Goal: Find specific page/section: Find specific page/section

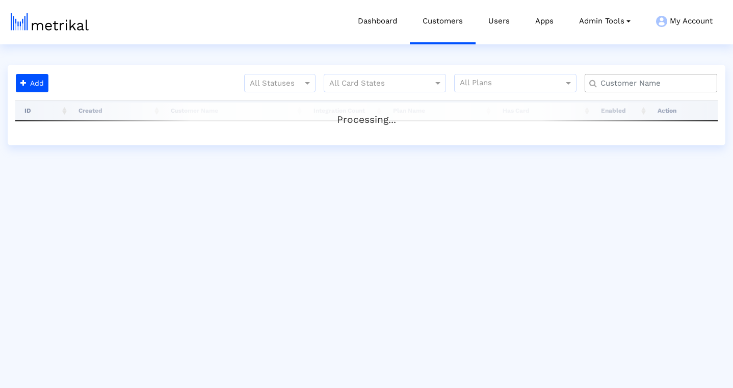
click at [650, 86] on input "text" at bounding box center [653, 83] width 120 height 11
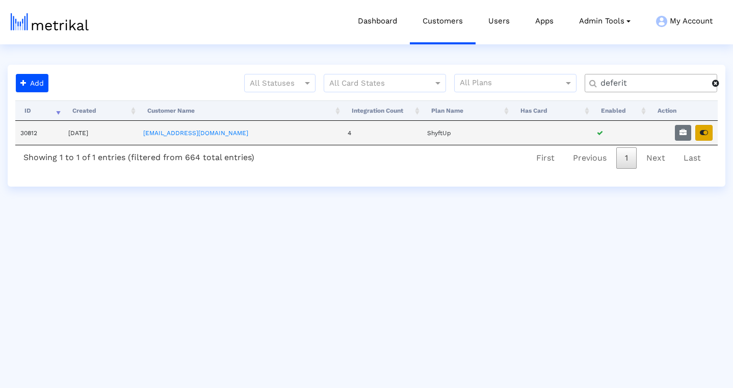
type input "deferit"
click at [701, 131] on icon "button" at bounding box center [704, 132] width 8 height 7
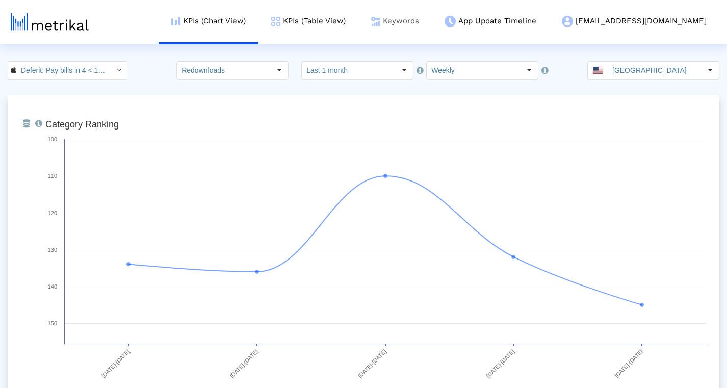
click at [432, 23] on link "Keywords" at bounding box center [394, 21] width 73 height 42
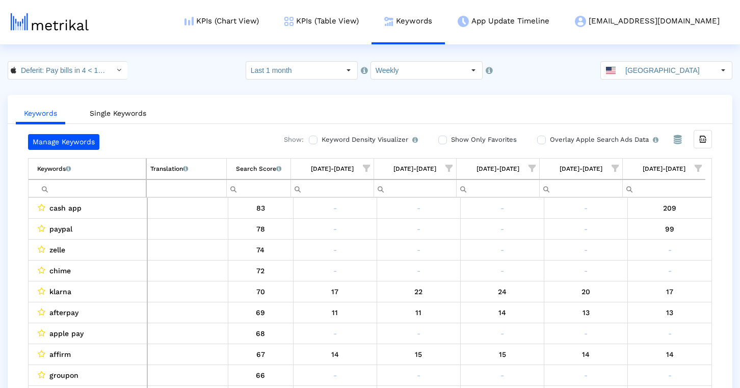
click at [195, 70] on div "Deferit: Pay bills in 4 < 1454473561 > Select how far back from today you would…" at bounding box center [370, 70] width 740 height 18
click at [130, 112] on link "Single Keywords" at bounding box center [118, 113] width 73 height 19
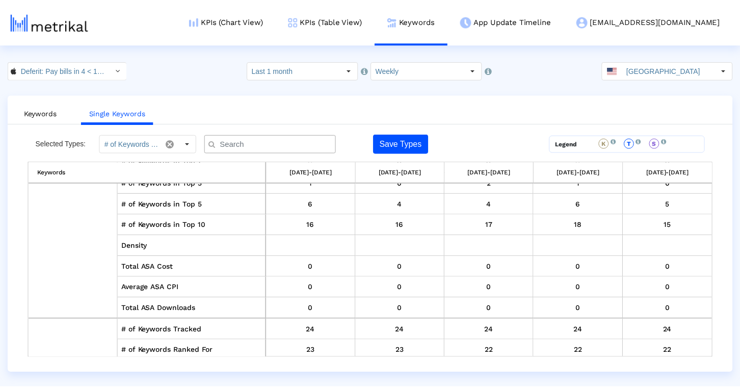
scroll to position [5204, 0]
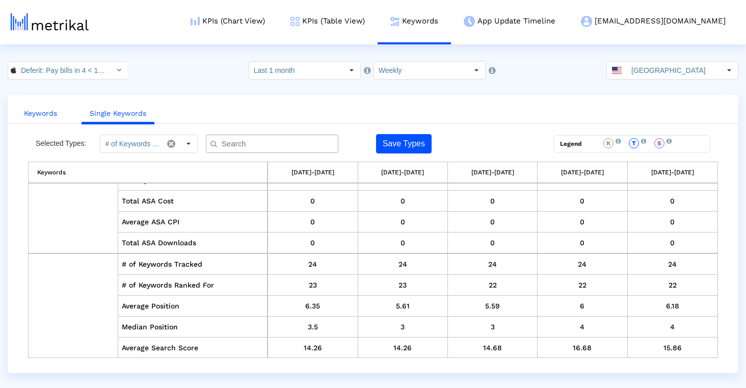
click at [30, 111] on link "Keywords" at bounding box center [40, 113] width 49 height 19
